Goal: Find specific page/section: Find specific page/section

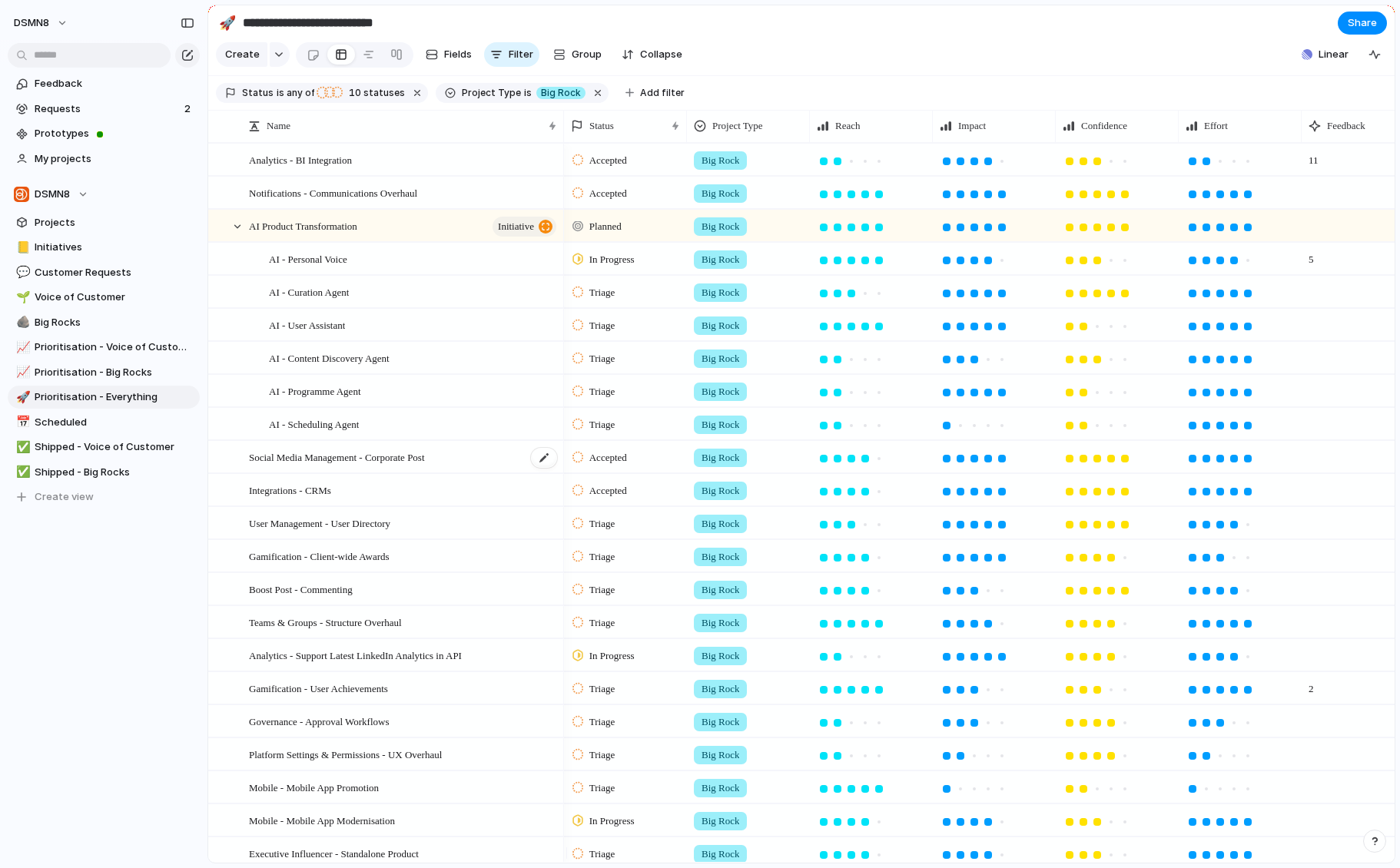
click at [401, 466] on span "Social Media Management - Corporate Post" at bounding box center [337, 457] width 176 height 18
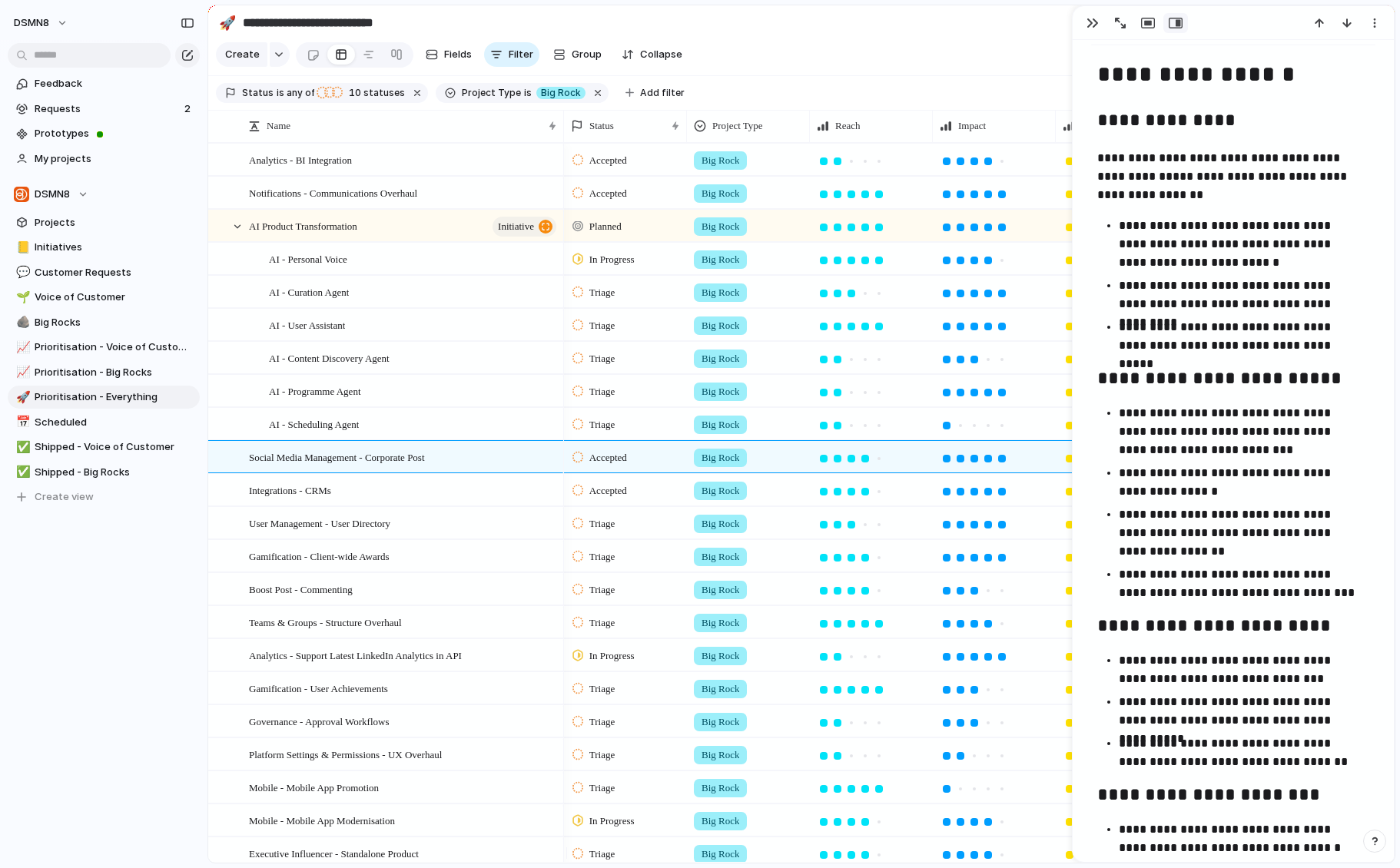
drag, startPoint x: 1164, startPoint y: 2, endPoint x: 1115, endPoint y: 428, distance: 428.8
click at [1115, 428] on ul "**********" at bounding box center [1233, 503] width 285 height 198
